Goal: Check status

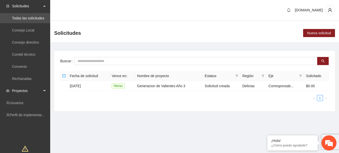
click at [27, 88] on span "Proyectos" at bounding box center [27, 90] width 30 height 10
click at [23, 101] on link "Activos" at bounding box center [17, 103] width 11 height 4
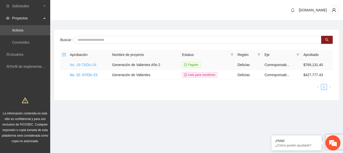
click at [90, 65] on link "No. 19-73/Dic-24" at bounding box center [83, 65] width 27 height 4
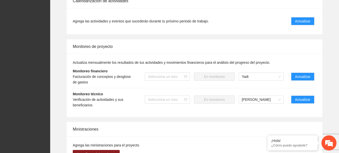
scroll to position [452, 0]
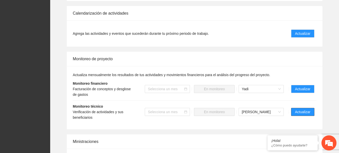
click at [304, 112] on span "Actualizar" at bounding box center [302, 112] width 15 height 6
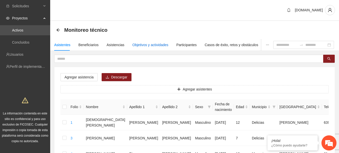
click at [142, 44] on div "Objetivos y actividades" at bounding box center [151, 45] width 36 height 6
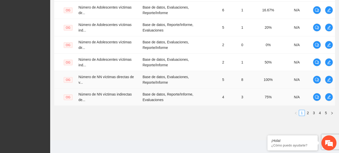
scroll to position [207, 0]
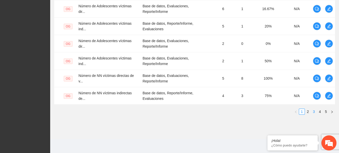
click at [316, 111] on link "3" at bounding box center [315, 112] width 6 height 6
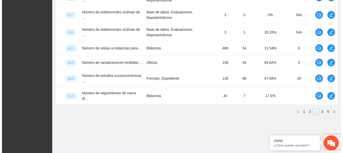
scroll to position [197, 0]
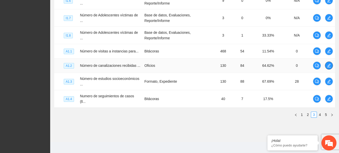
click at [328, 65] on icon "edit" at bounding box center [329, 65] width 4 height 4
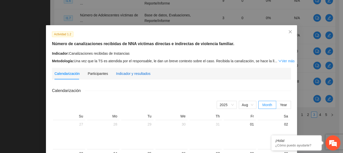
click at [136, 73] on div "Indicador y resultados" at bounding box center [133, 74] width 34 height 6
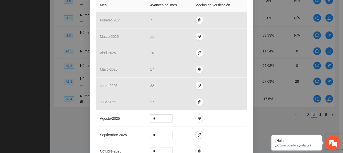
scroll to position [126, 0]
